Goal: Task Accomplishment & Management: Manage account settings

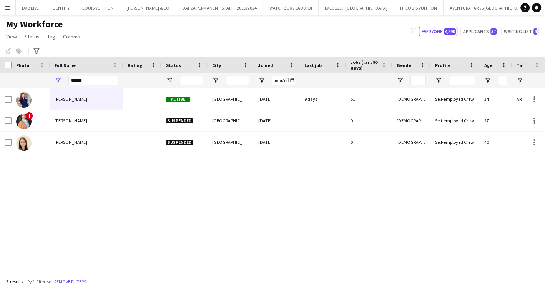
click at [67, 77] on div "******" at bounding box center [86, 80] width 73 height 15
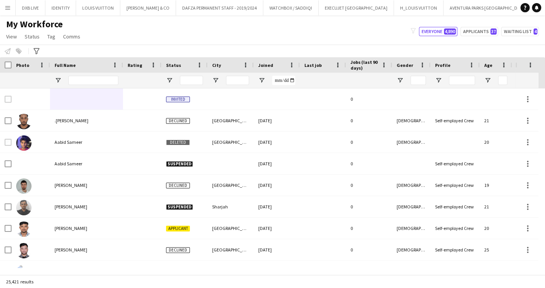
click at [6, 6] on app-icon "Menu" at bounding box center [8, 8] width 6 height 6
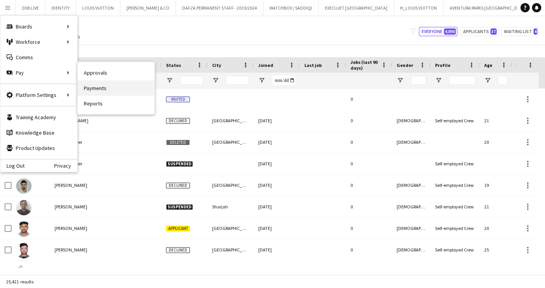
click at [105, 86] on link "Payments" at bounding box center [116, 87] width 77 height 15
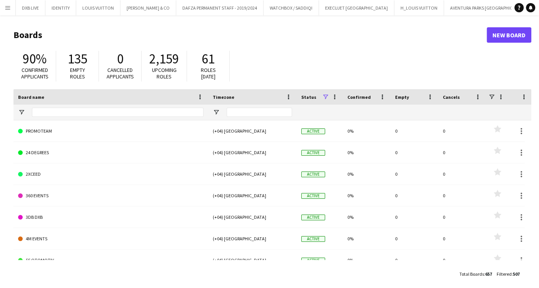
click at [8, 9] on app-icon "Menu" at bounding box center [8, 8] width 6 height 6
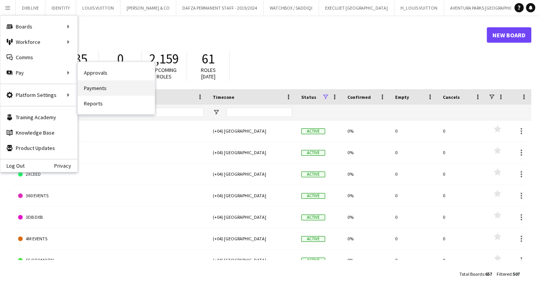
click at [108, 90] on link "Payments" at bounding box center [116, 87] width 77 height 15
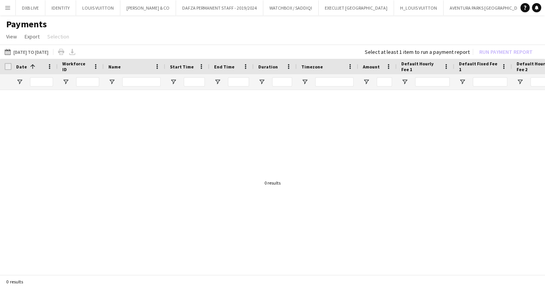
drag, startPoint x: 185, startPoint y: 267, endPoint x: 84, endPoint y: 209, distance: 116.6
click at [97, 230] on div at bounding box center [272, 180] width 545 height 180
click at [36, 46] on div "[DATE] to [DATE] [DATE] to [DATE] [DATE] This Week This Month [DATE] Last Week …" at bounding box center [272, 52] width 545 height 14
click at [36, 53] on button "[DATE] to [DATE] [DATE] to [DATE]" at bounding box center [26, 51] width 47 height 9
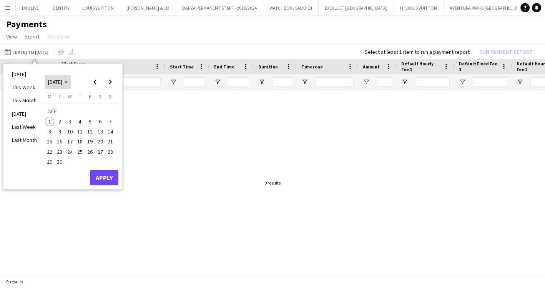
click at [68, 83] on icon "Choose month and year" at bounding box center [66, 83] width 4 height 2
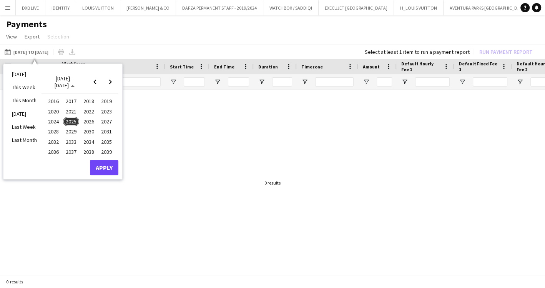
click at [72, 121] on span "2025" at bounding box center [71, 121] width 16 height 9
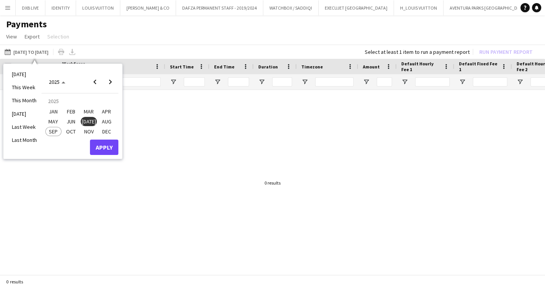
click at [105, 122] on span "AUG" at bounding box center [106, 121] width 16 height 9
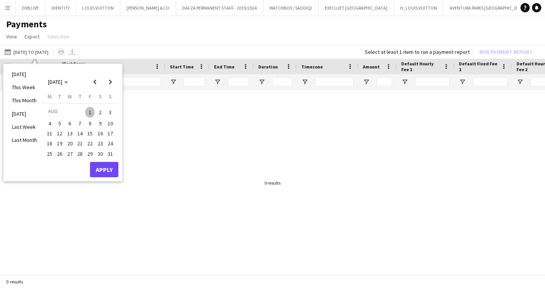
click at [88, 112] on span "1" at bounding box center [89, 112] width 9 height 11
click at [111, 154] on span "31" at bounding box center [110, 153] width 9 height 9
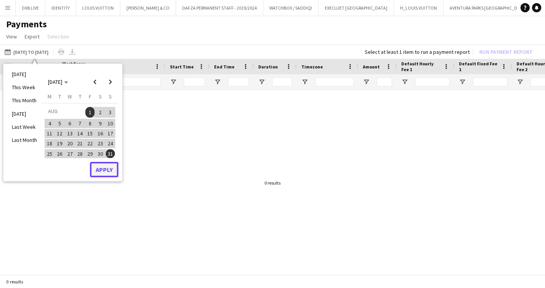
click at [110, 169] on button "Apply" at bounding box center [104, 169] width 28 height 15
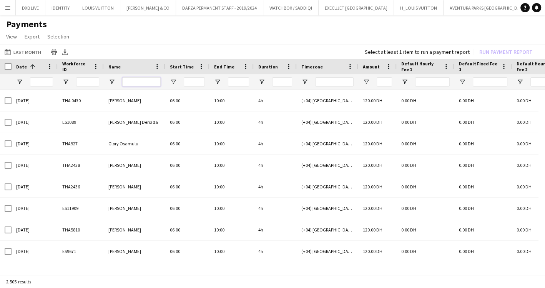
click at [143, 84] on input "Name Filter Input" at bounding box center [141, 81] width 38 height 9
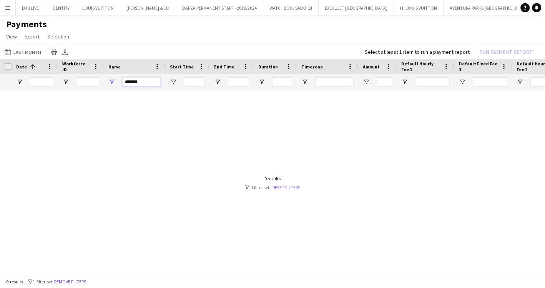
type input "*******"
click at [294, 185] on link "Reset filters" at bounding box center [287, 188] width 28 height 6
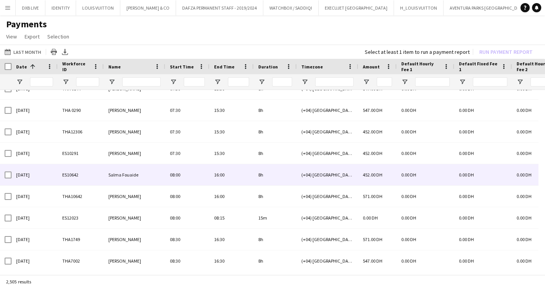
scroll to position [1226, 0]
